Goal: Task Accomplishment & Management: Complete application form

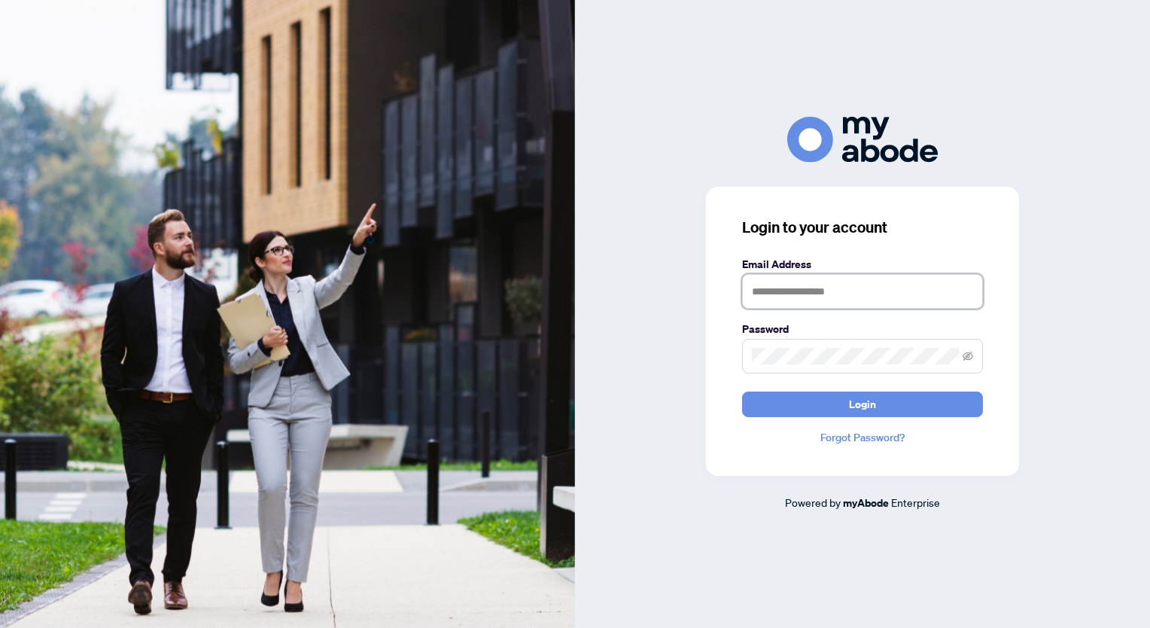
click at [791, 299] on input "text" at bounding box center [862, 291] width 241 height 35
type input "**********"
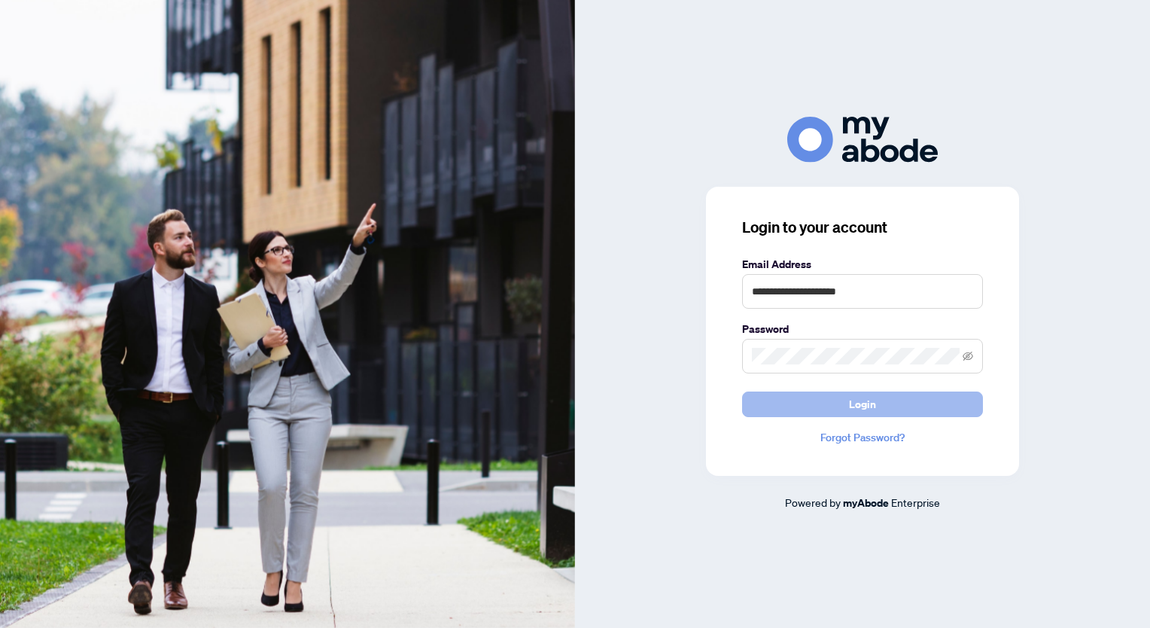
click at [841, 414] on button "Login" at bounding box center [862, 404] width 241 height 26
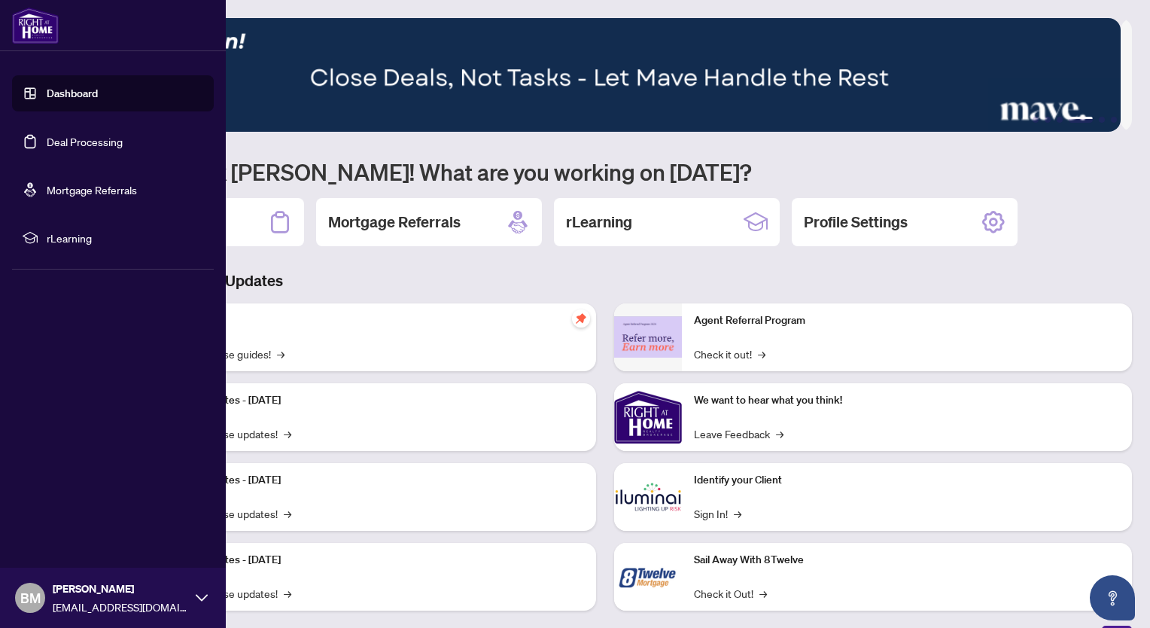
click at [48, 90] on link "Dashboard" at bounding box center [72, 94] width 51 height 14
click at [109, 145] on link "Deal Processing" at bounding box center [85, 142] width 76 height 14
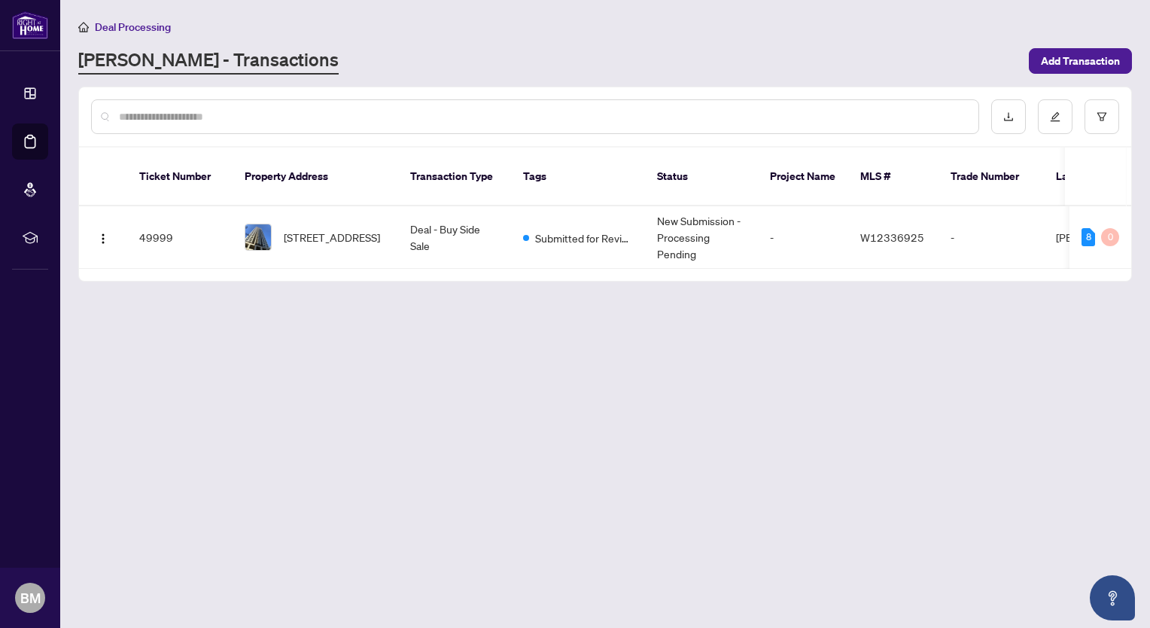
click at [537, 315] on main "Deal Processing [PERSON_NAME] - Transactions Add Transaction Ticket Number Prop…" at bounding box center [605, 314] width 1090 height 628
click at [1080, 56] on span "Add Transaction" at bounding box center [1080, 61] width 79 height 24
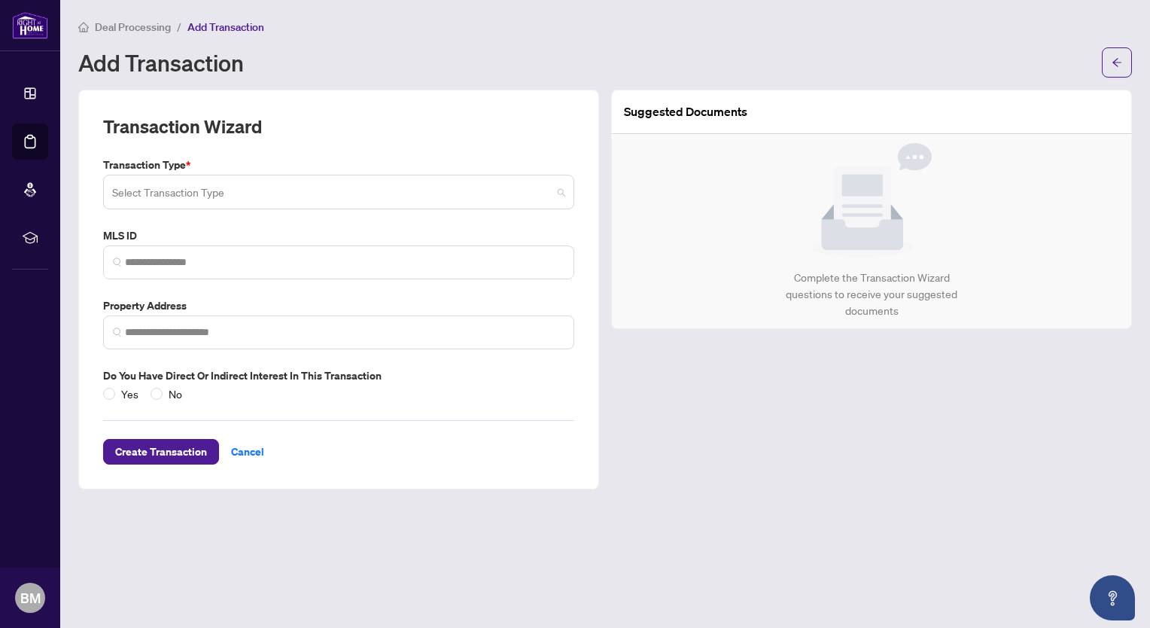
click at [563, 195] on span at bounding box center [338, 192] width 453 height 29
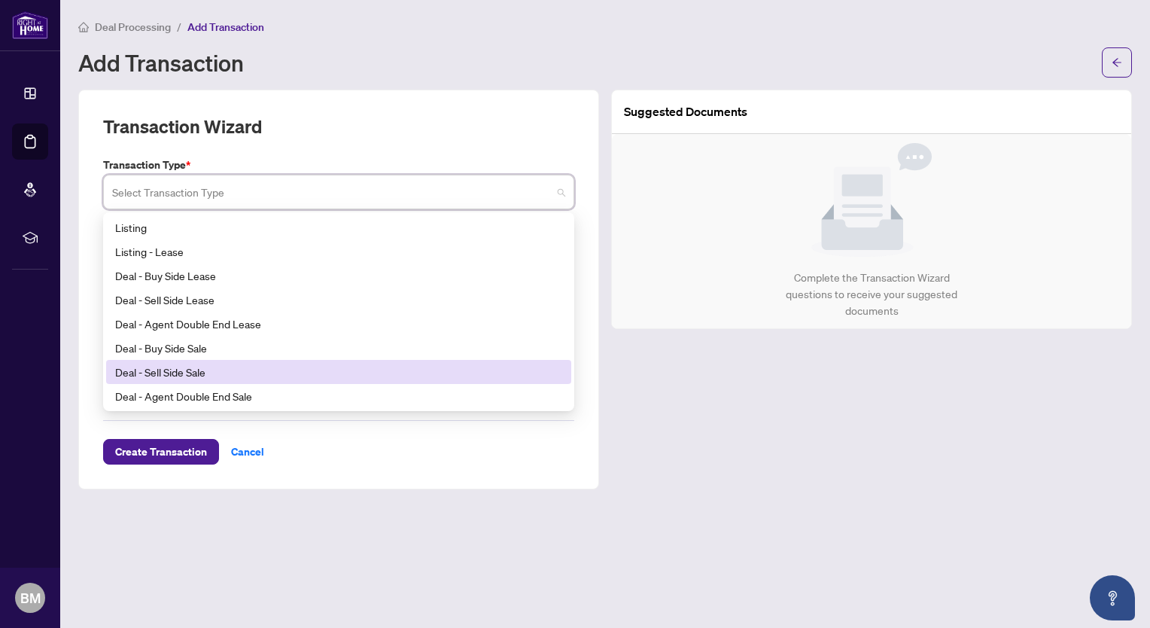
click at [224, 363] on div "Deal - Sell Side Sale" at bounding box center [338, 371] width 447 height 17
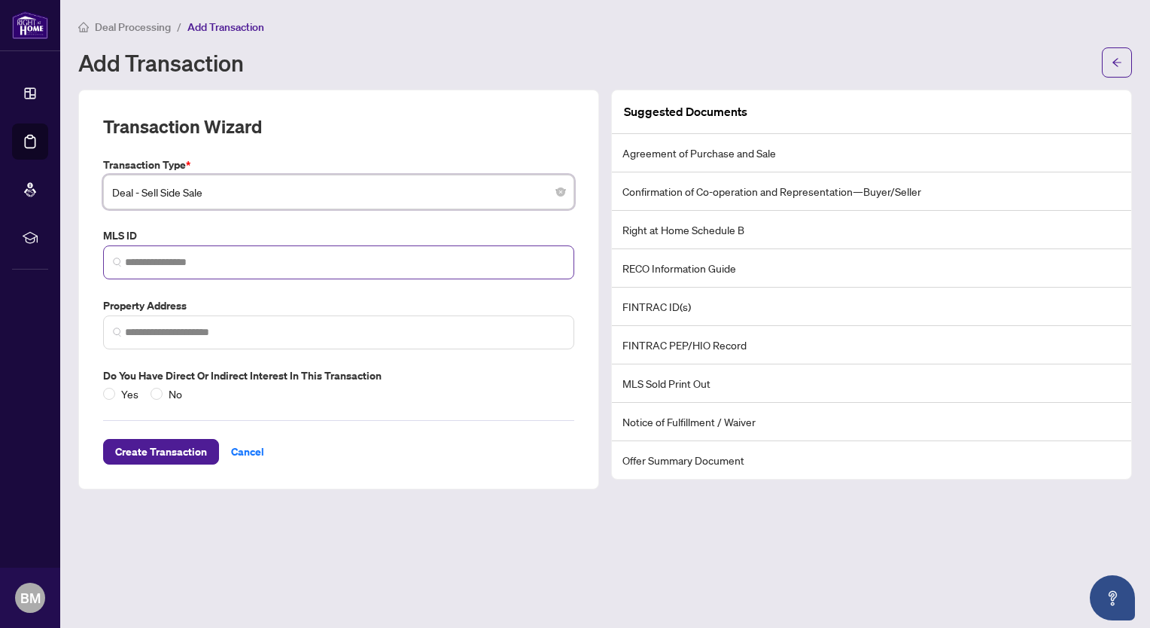
click at [256, 269] on span at bounding box center [338, 262] width 471 height 34
